Goal: Task Accomplishment & Management: Complete application form

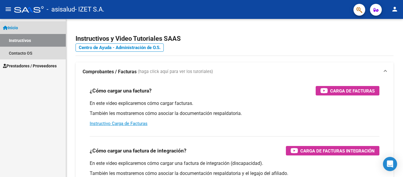
click at [22, 30] on link "Inicio" at bounding box center [33, 27] width 66 height 13
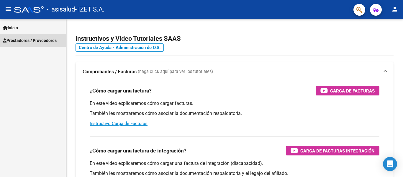
click at [31, 42] on span "Prestadores / Proveedores" at bounding box center [30, 40] width 54 height 6
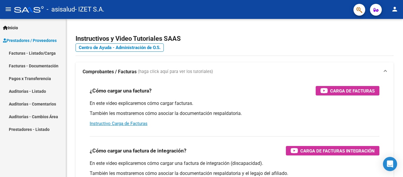
click at [34, 50] on link "Facturas - Listado/Carga" at bounding box center [33, 53] width 66 height 13
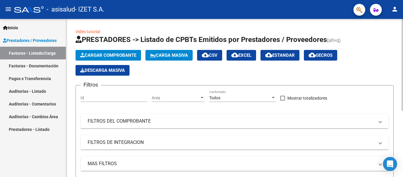
click at [121, 52] on button "Cargar Comprobante" at bounding box center [109, 55] width 66 height 11
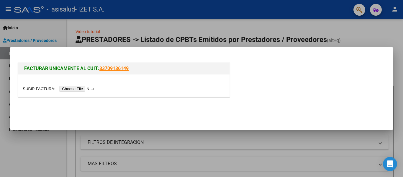
click at [81, 87] on input "file" at bounding box center [60, 89] width 75 height 6
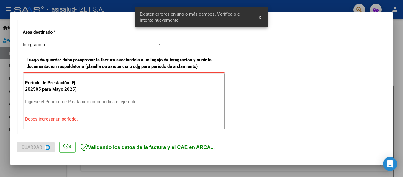
scroll to position [137, 0]
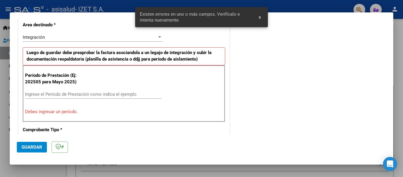
click at [55, 94] on input "Ingrese el Período de Prestación como indica el ejemplo" at bounding box center [93, 94] width 136 height 5
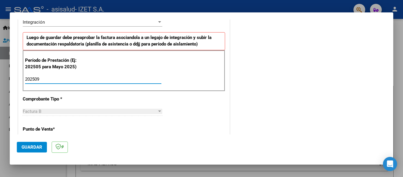
scroll to position [166, 0]
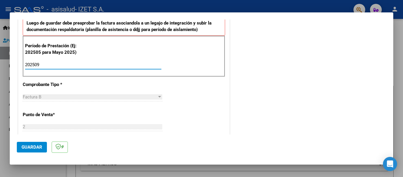
type input "202509"
click at [33, 150] on button "Guardar" at bounding box center [32, 147] width 30 height 11
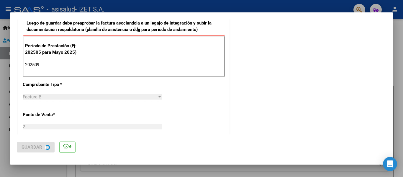
scroll to position [0, 0]
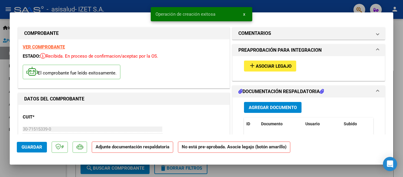
click at [267, 67] on span "Asociar Legajo" at bounding box center [274, 65] width 36 height 5
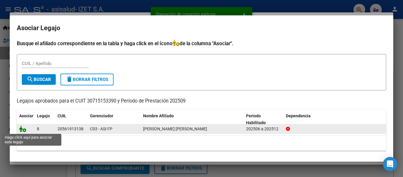
click at [23, 130] on icon at bounding box center [22, 128] width 7 height 6
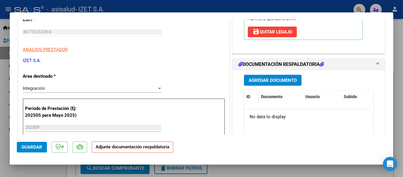
scroll to position [118, 0]
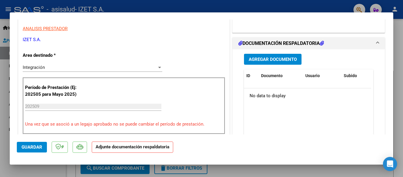
click at [262, 63] on button "Agregar Documento" at bounding box center [273, 59] width 58 height 11
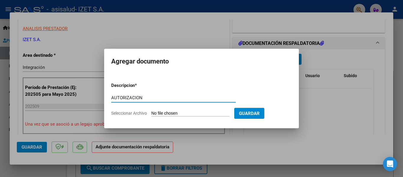
type input "AUTORIZACION"
click at [169, 111] on input "Seleccionar Archivo" at bounding box center [190, 114] width 78 height 6
type input "C:\fakepath\[PERSON_NAME] AUTORIZACION FEB-DIC.pdf"
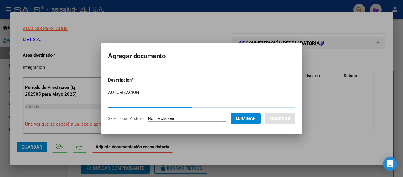
click at [111, 20] on div at bounding box center [201, 88] width 403 height 177
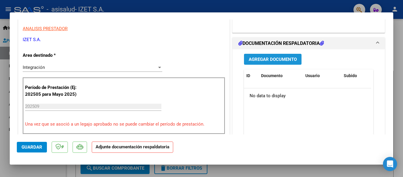
click at [272, 59] on span "Agregar Documento" at bounding box center [273, 59] width 48 height 5
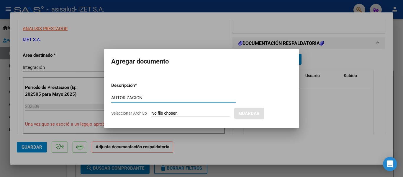
type input "AUTORIZACION"
click at [161, 111] on input "Seleccionar Archivo" at bounding box center [190, 114] width 78 height 6
type input "C:\fakepath\[PERSON_NAME] AUTORIZACION FEB-DIC.pdf"
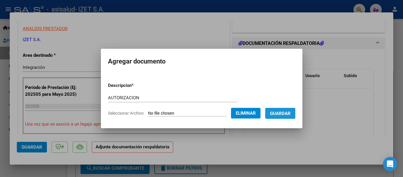
click at [283, 112] on span "Guardar" at bounding box center [280, 113] width 21 height 5
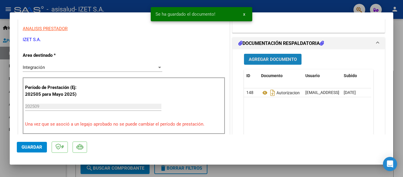
click at [269, 60] on span "Agregar Documento" at bounding box center [273, 59] width 48 height 5
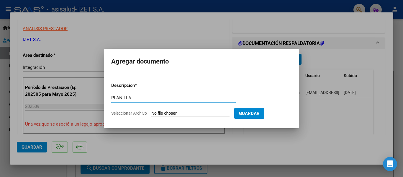
type input "PLANILLA"
click at [175, 112] on input "Seleccionar Archivo" at bounding box center [190, 114] width 78 height 6
type input "C:\fakepath\PLANILLA_56191313_ALCARAZ_SEPTIEMBRE.pdf"
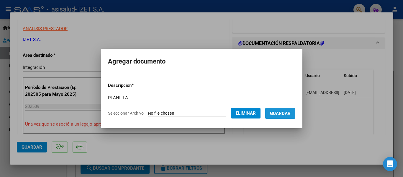
click at [284, 109] on button "Guardar" at bounding box center [280, 113] width 30 height 11
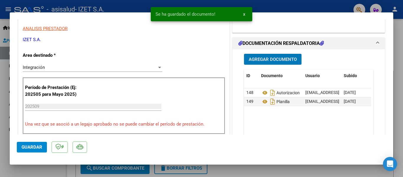
click at [34, 149] on span "Guardar" at bounding box center [32, 146] width 21 height 5
click at [33, 171] on div at bounding box center [201, 88] width 403 height 177
type input "$ 0,00"
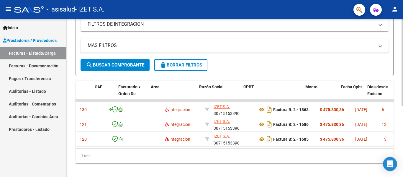
scroll to position [0, 0]
